Goal: Information Seeking & Learning: Learn about a topic

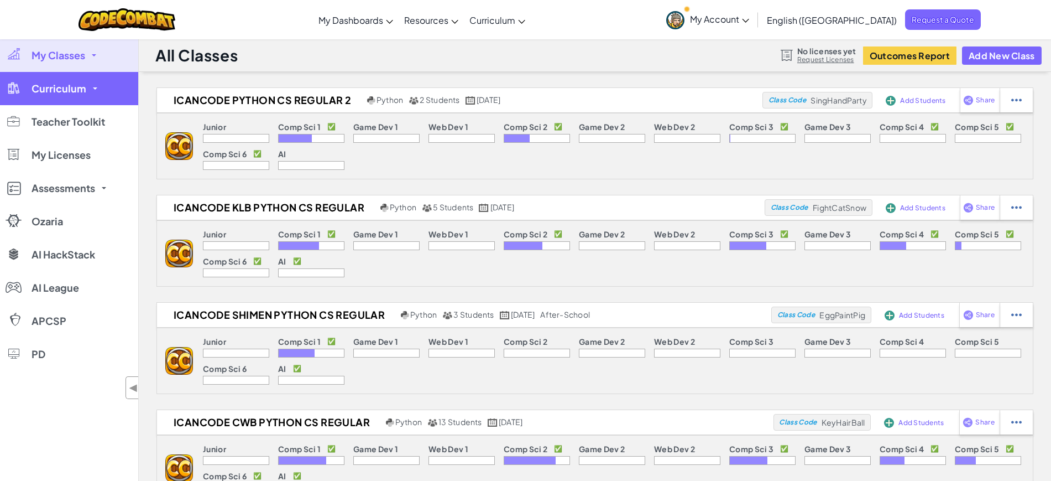
click at [91, 91] on link "Curriculum" at bounding box center [69, 88] width 138 height 33
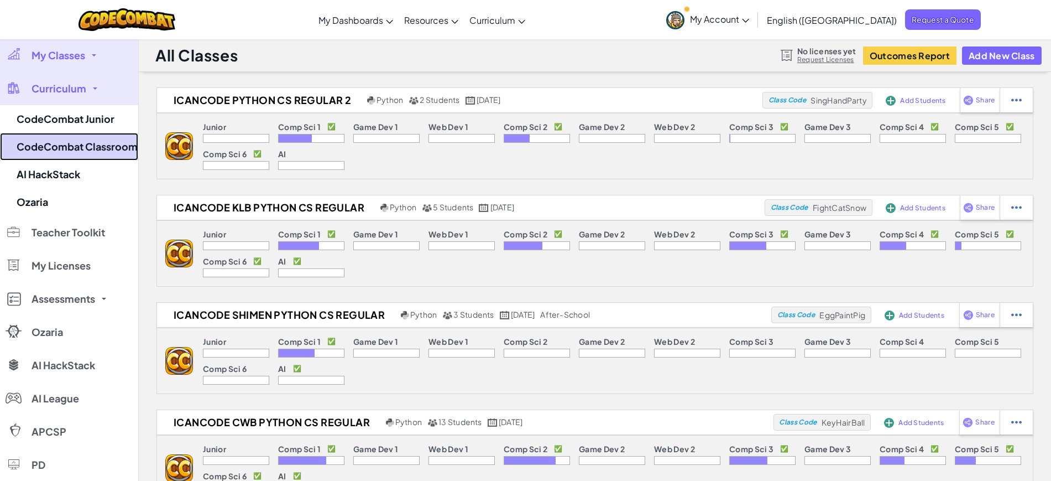
click at [107, 142] on link "CodeCombat Classroom" at bounding box center [69, 147] width 138 height 28
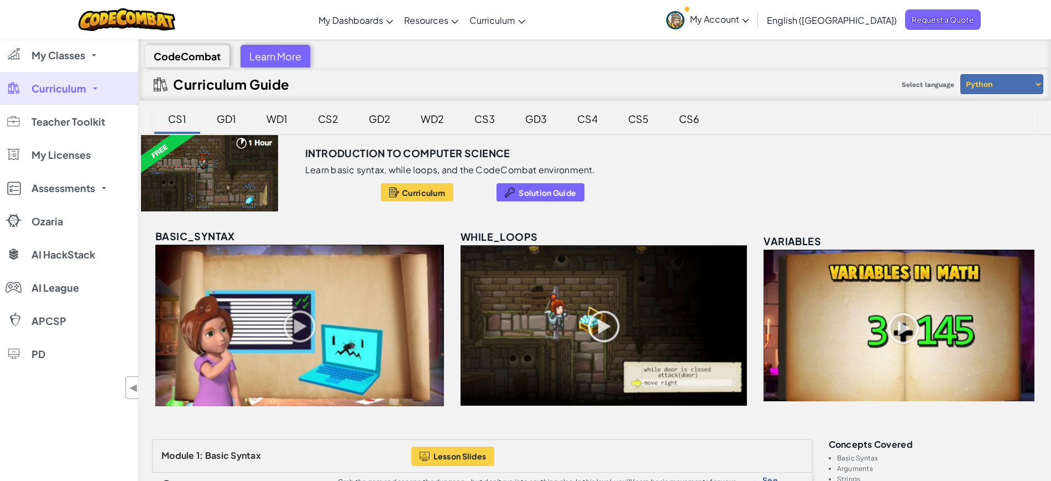
click at [636, 126] on div "CS5" at bounding box center [638, 119] width 43 height 26
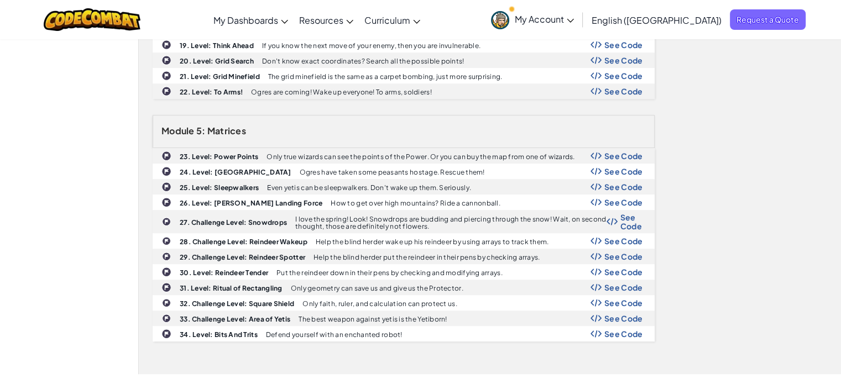
scroll to position [666, 0]
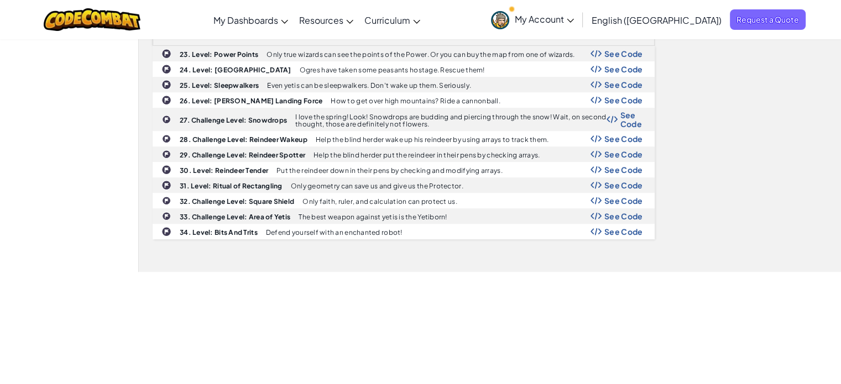
scroll to position [765, 0]
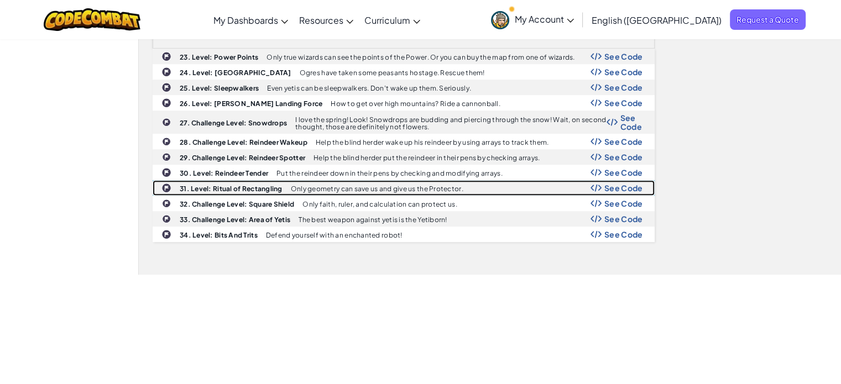
click at [630, 184] on span "See Code" at bounding box center [624, 188] width 39 height 9
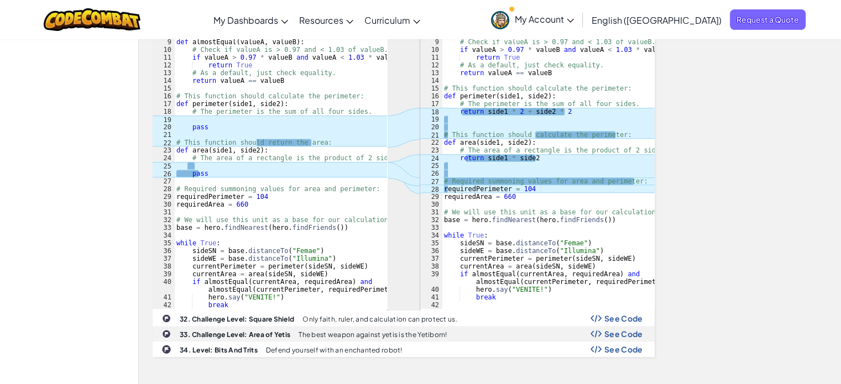
scroll to position [986, 0]
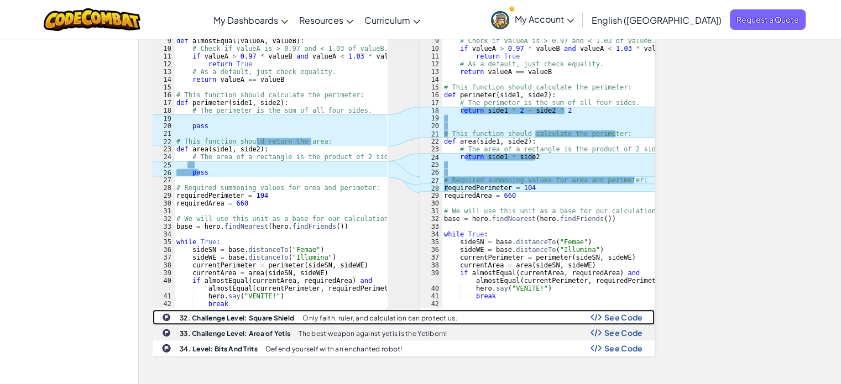
click at [596, 314] on img at bounding box center [596, 318] width 11 height 8
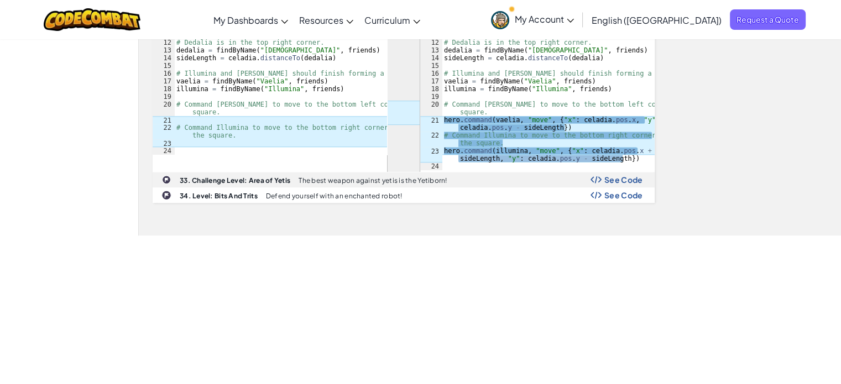
scroll to position [1367, 0]
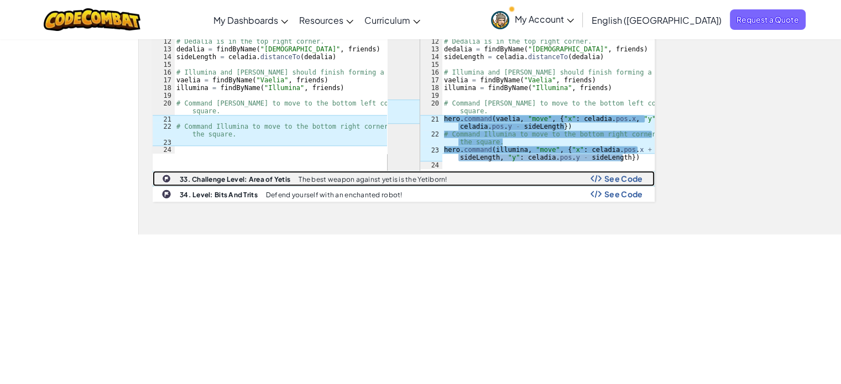
click at [634, 174] on span "See Code" at bounding box center [624, 178] width 39 height 9
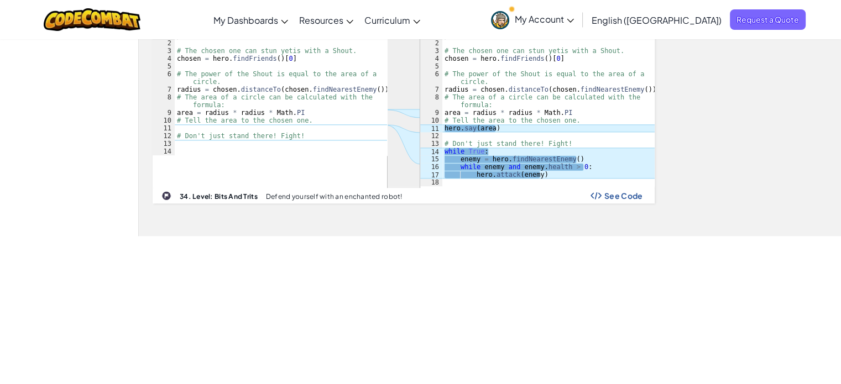
scroll to position [1518, 0]
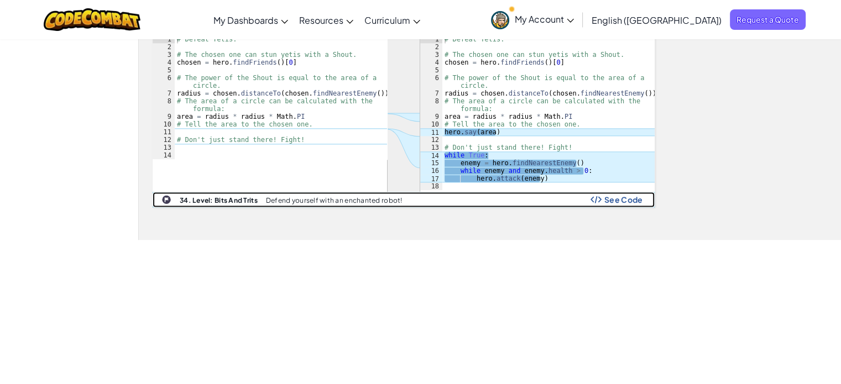
click at [627, 199] on div "34. Level: Bits And Trits Defend yourself with an enchanted robot! See Code" at bounding box center [403, 199] width 501 height 14
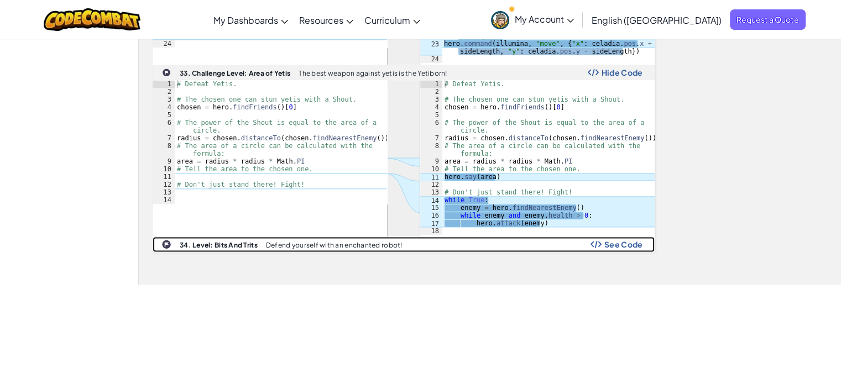
scroll to position [1484, 0]
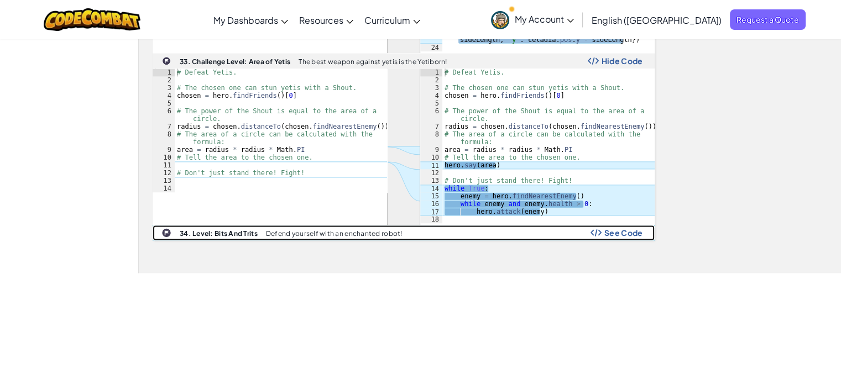
click at [626, 228] on span "See Code" at bounding box center [624, 232] width 39 height 9
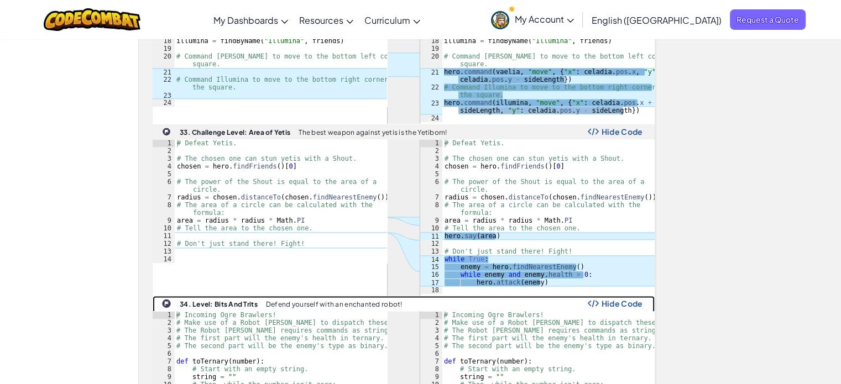
scroll to position [1400, 0]
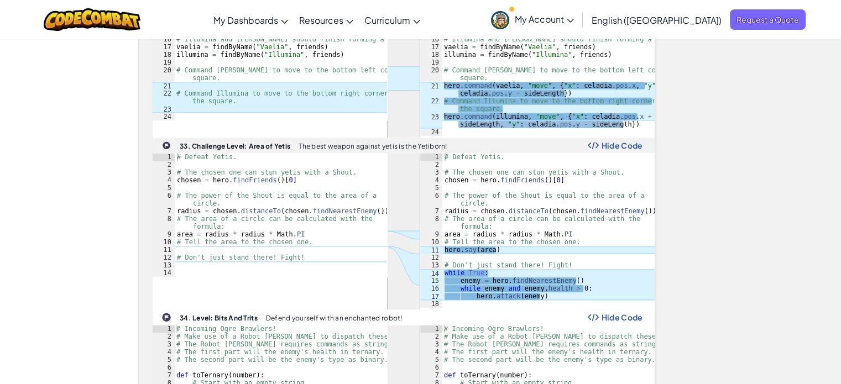
type textarea "# The area of a circle can be calculated with the formula:"
click at [368, 221] on div "# Defeat Yetis. # The chosen one can stun yetis with a Shout. chosen = hero . f…" at bounding box center [281, 222] width 212 height 139
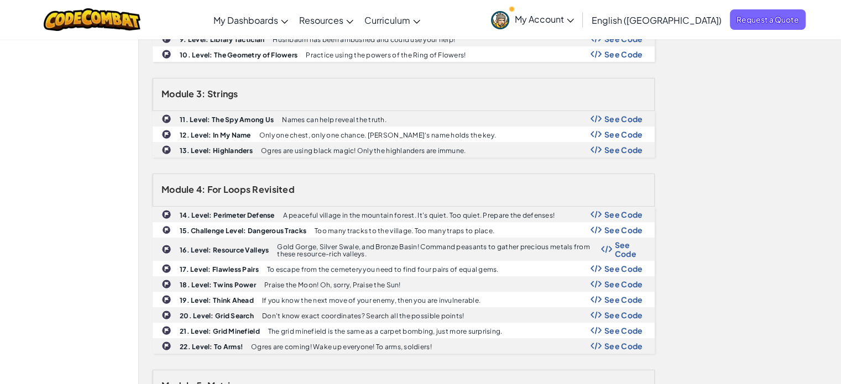
scroll to position [629, 0]
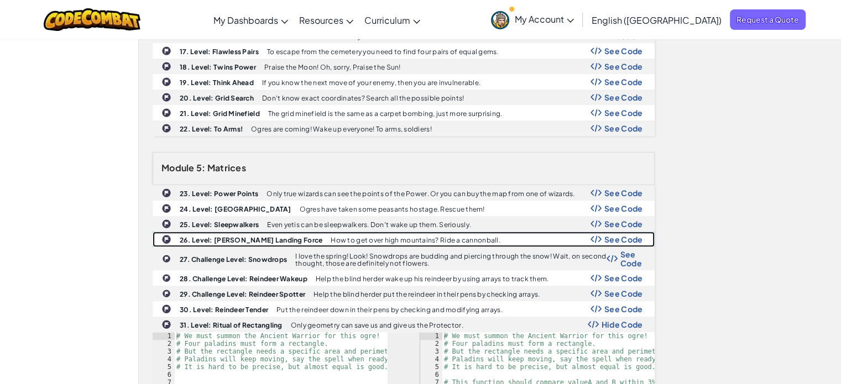
click at [611, 235] on span "See Code" at bounding box center [624, 239] width 39 height 9
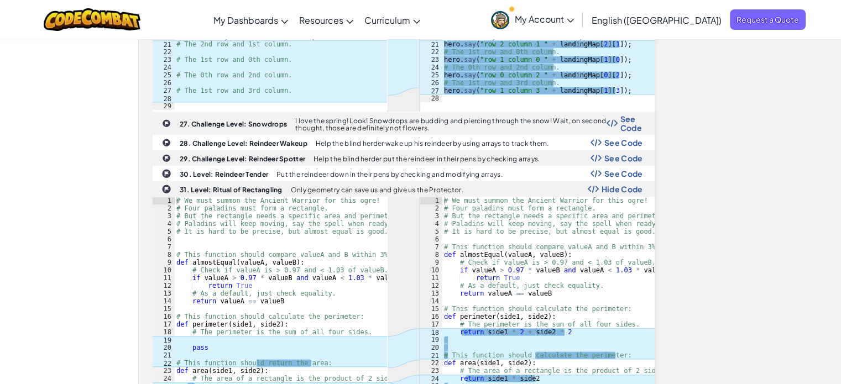
scroll to position [956, 0]
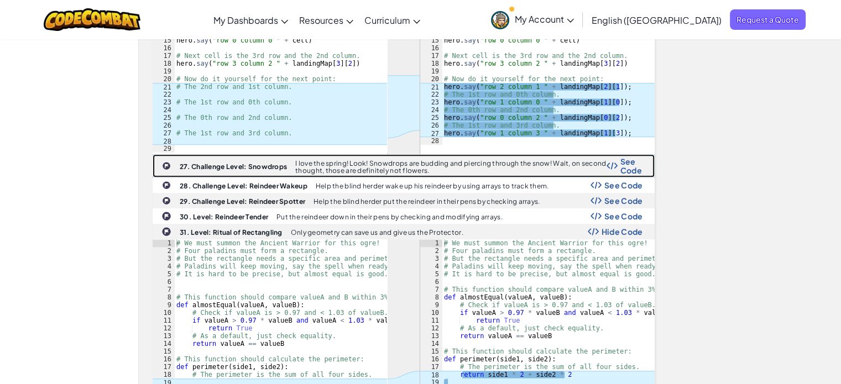
click at [626, 159] on span "See Code" at bounding box center [632, 166] width 23 height 18
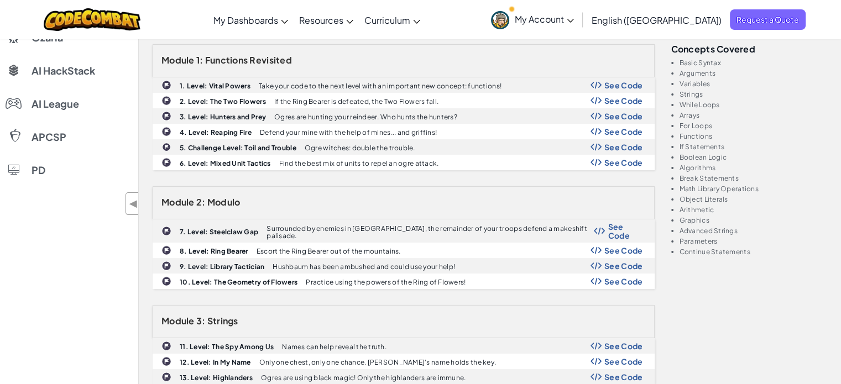
scroll to position [183, 0]
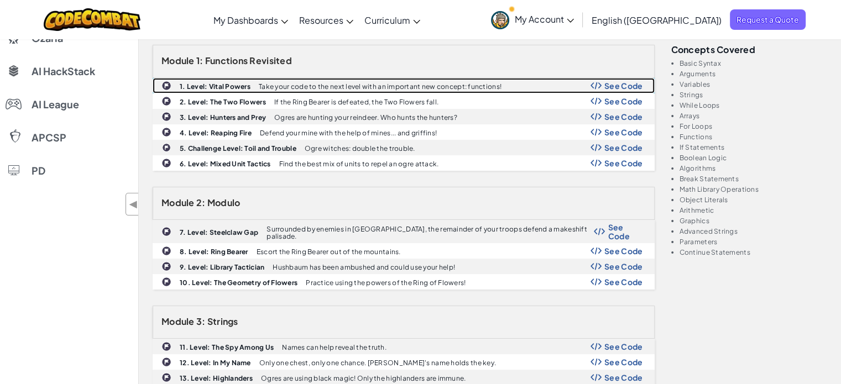
click at [629, 86] on span "See Code" at bounding box center [624, 85] width 39 height 9
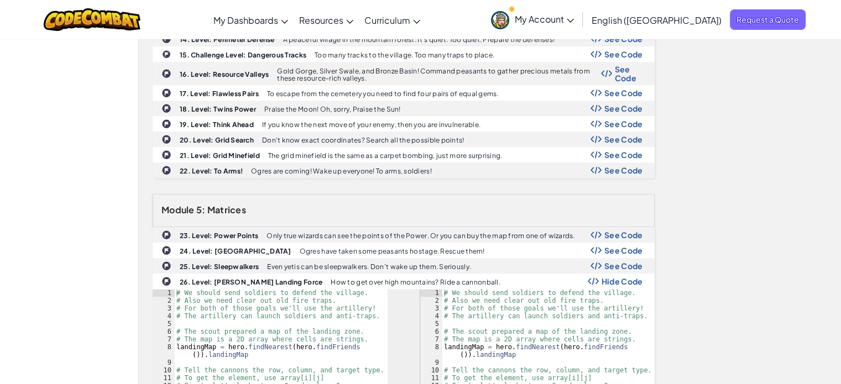
scroll to position [885, 0]
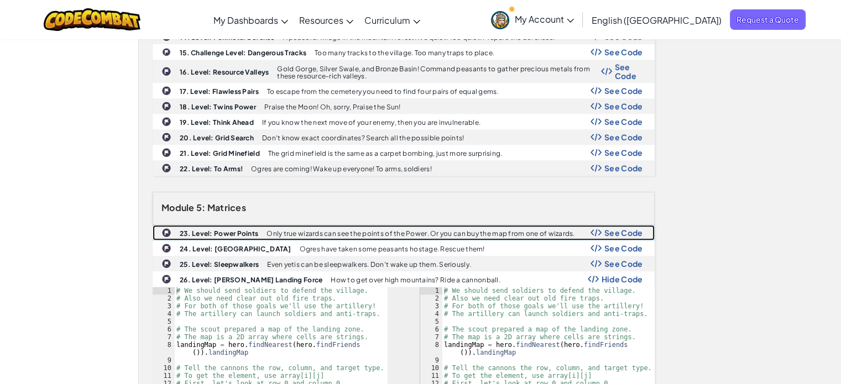
click at [617, 232] on div "23. Level: Power Points Only true wizards can see the points of the Power. Or y…" at bounding box center [403, 233] width 501 height 14
click at [609, 228] on span "See Code" at bounding box center [624, 232] width 39 height 9
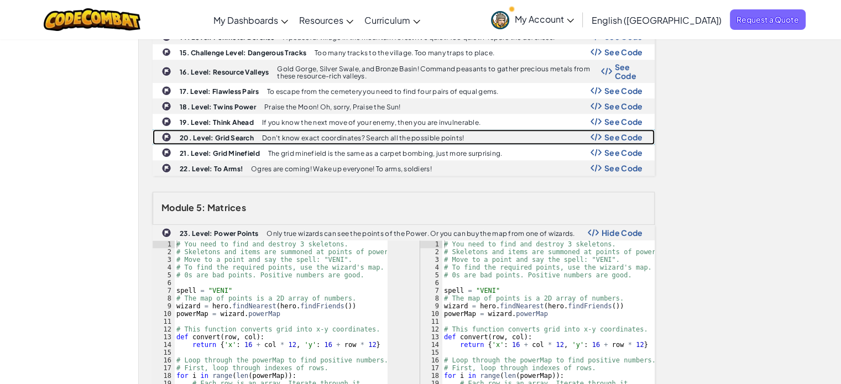
click at [610, 134] on span "See Code" at bounding box center [624, 137] width 39 height 9
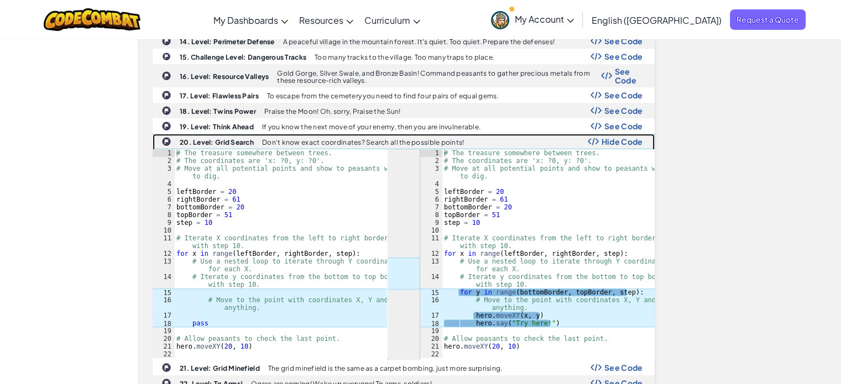
scroll to position [867, 0]
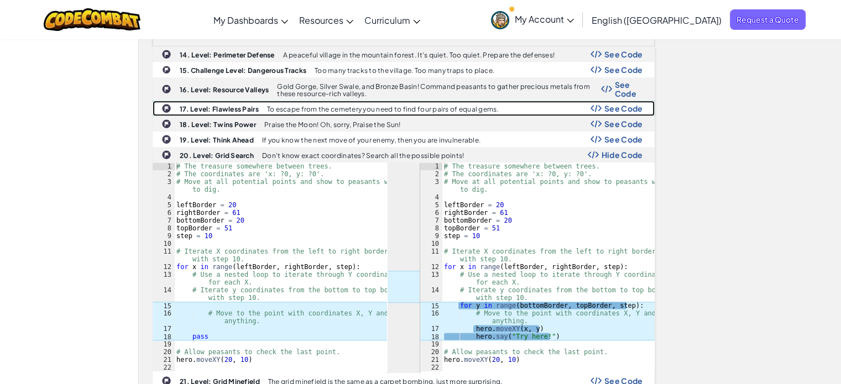
click at [613, 105] on span "See Code" at bounding box center [624, 108] width 39 height 9
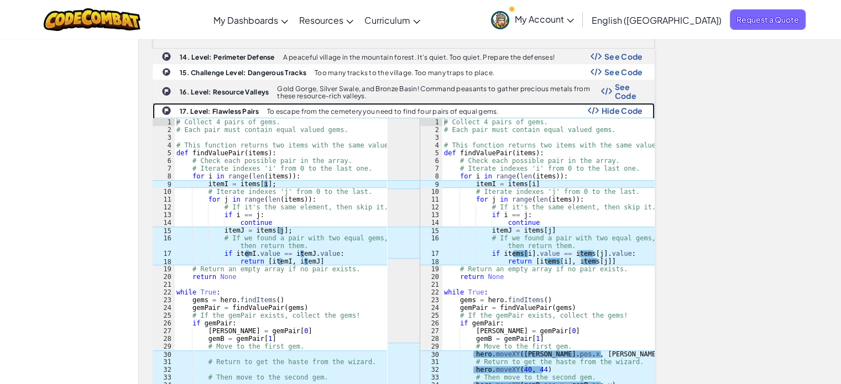
scroll to position [897, 0]
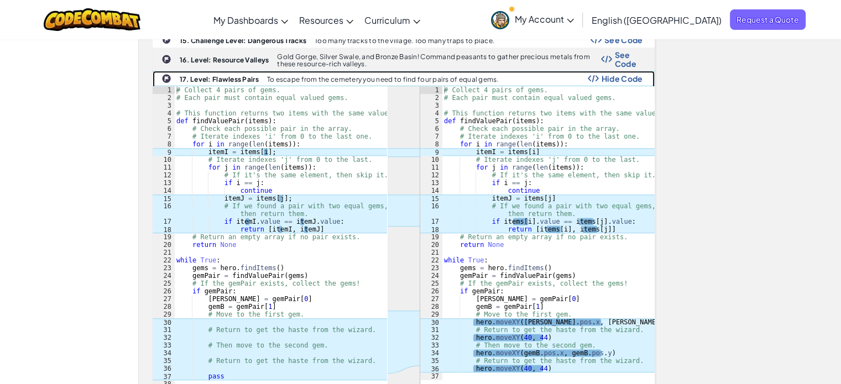
click at [616, 77] on span "Hide Code" at bounding box center [622, 78] width 41 height 9
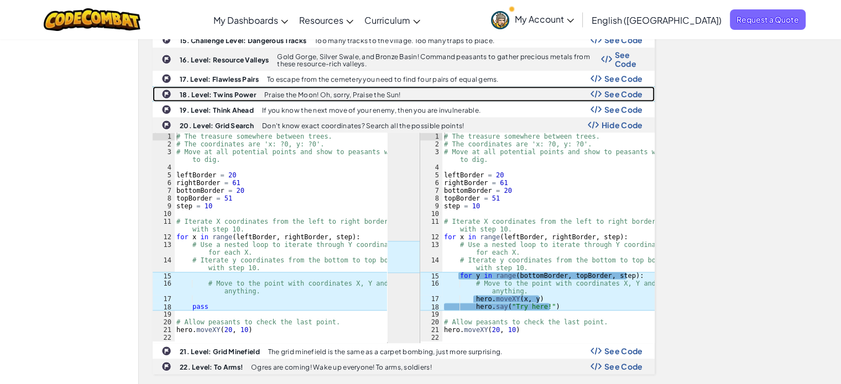
click at [617, 91] on span "See Code" at bounding box center [624, 94] width 39 height 9
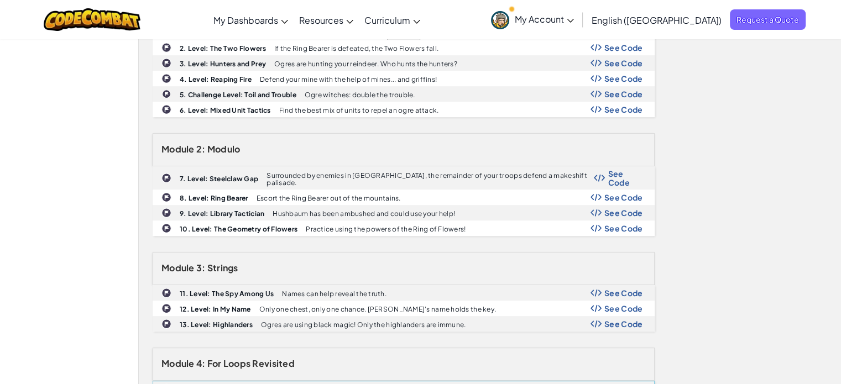
scroll to position [530, 0]
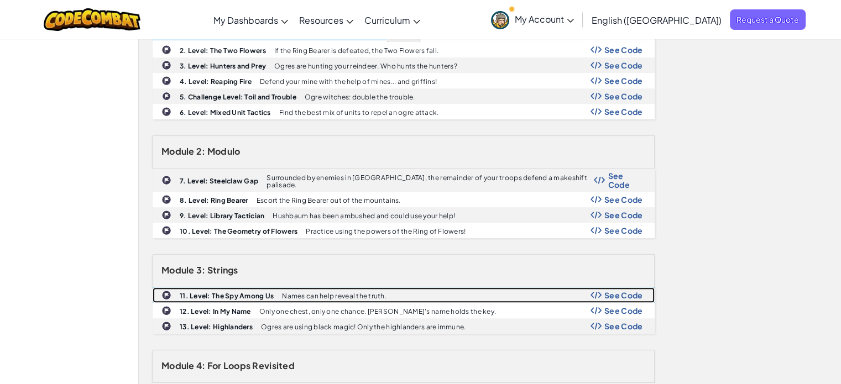
click at [633, 295] on span "See Code" at bounding box center [624, 295] width 39 height 9
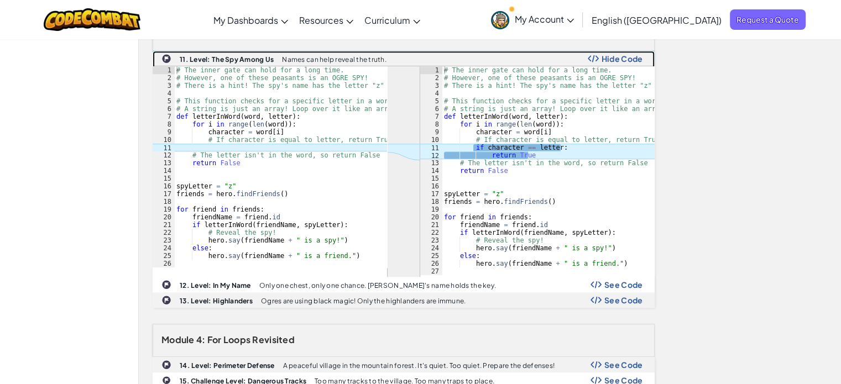
scroll to position [768, 0]
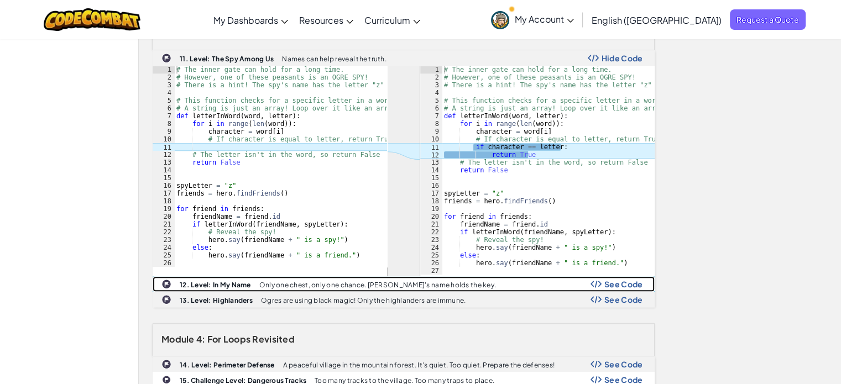
click at [612, 281] on span "See Code" at bounding box center [624, 284] width 39 height 9
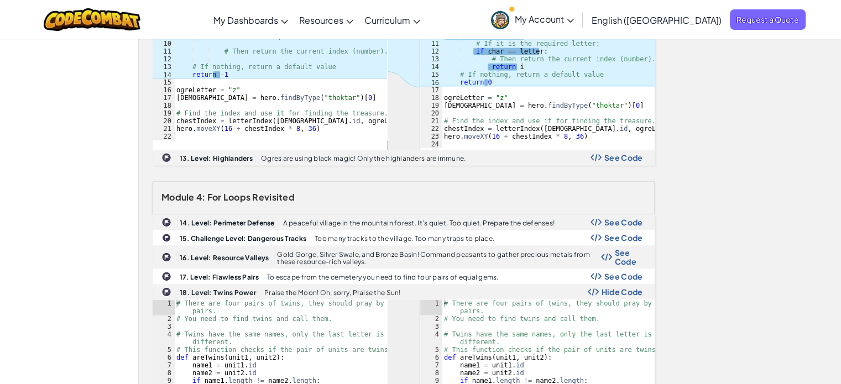
scroll to position [1106, 0]
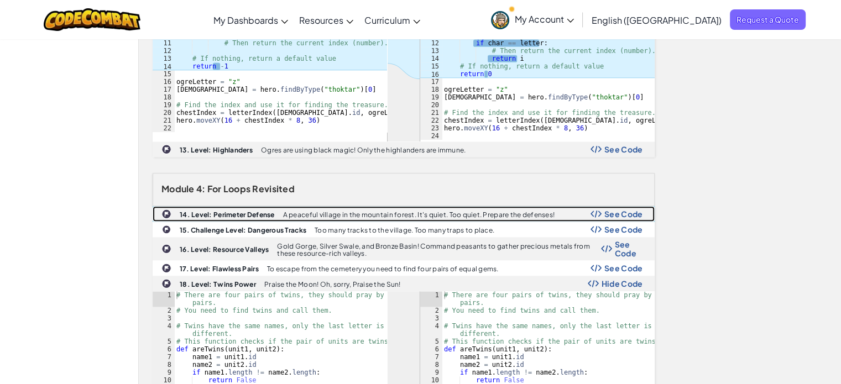
click at [631, 217] on div "14. Level: Perimeter Defense A peaceful village in the mountain forest. It's qu…" at bounding box center [403, 214] width 501 height 14
click at [616, 210] on span "See Code" at bounding box center [624, 214] width 39 height 9
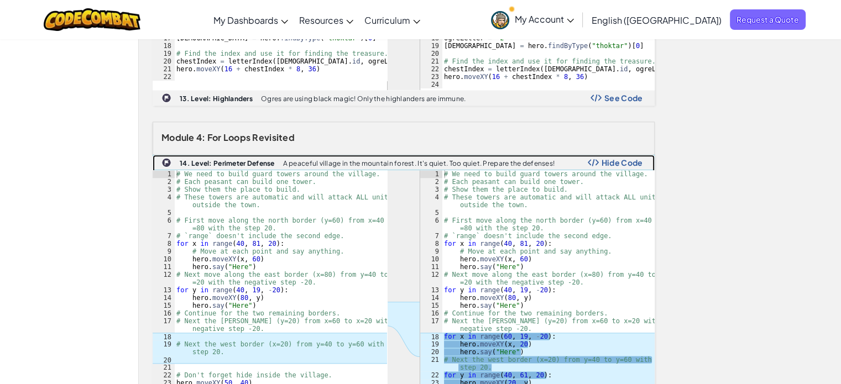
scroll to position [1160, 0]
